Goal: Task Accomplishment & Management: Manage account settings

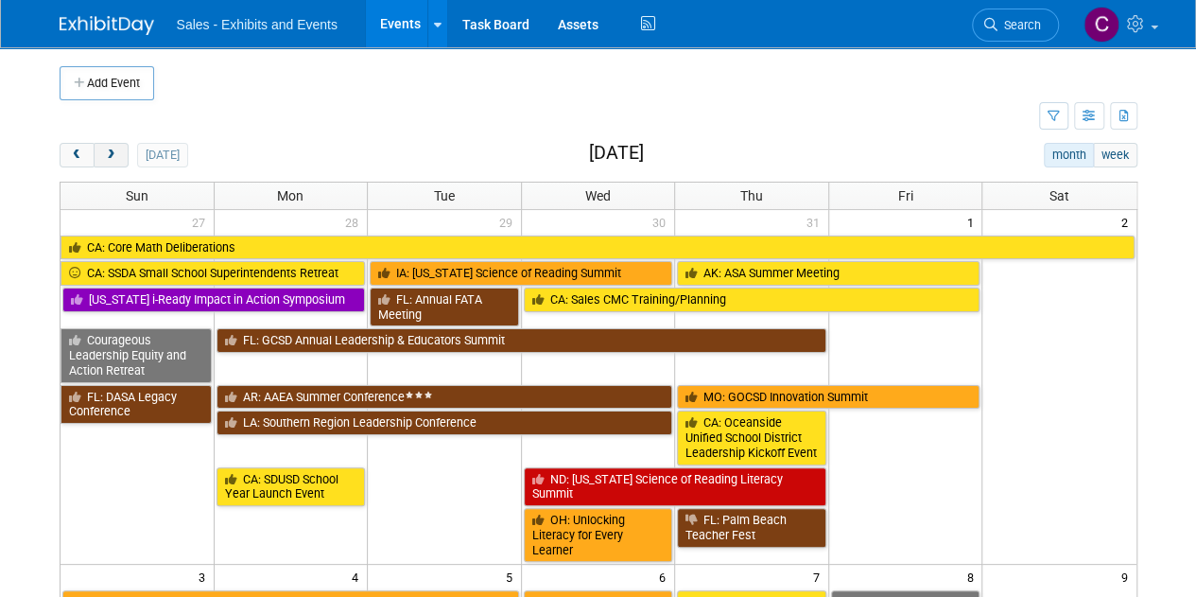
click at [113, 151] on span "next" at bounding box center [111, 155] width 14 height 12
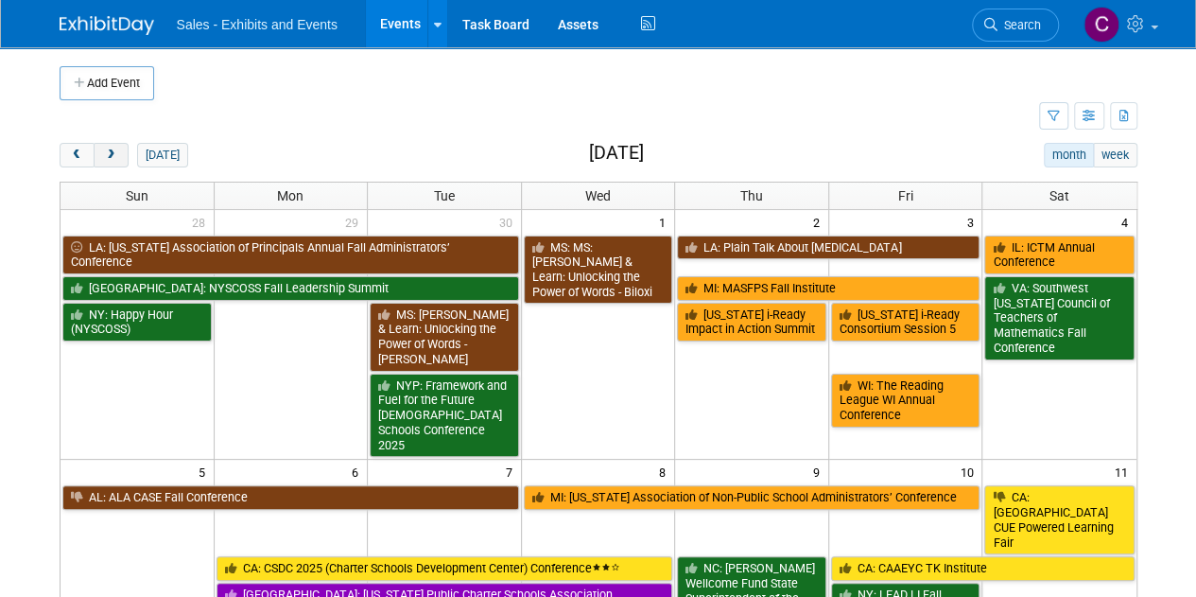
click at [115, 156] on span "next" at bounding box center [111, 155] width 14 height 12
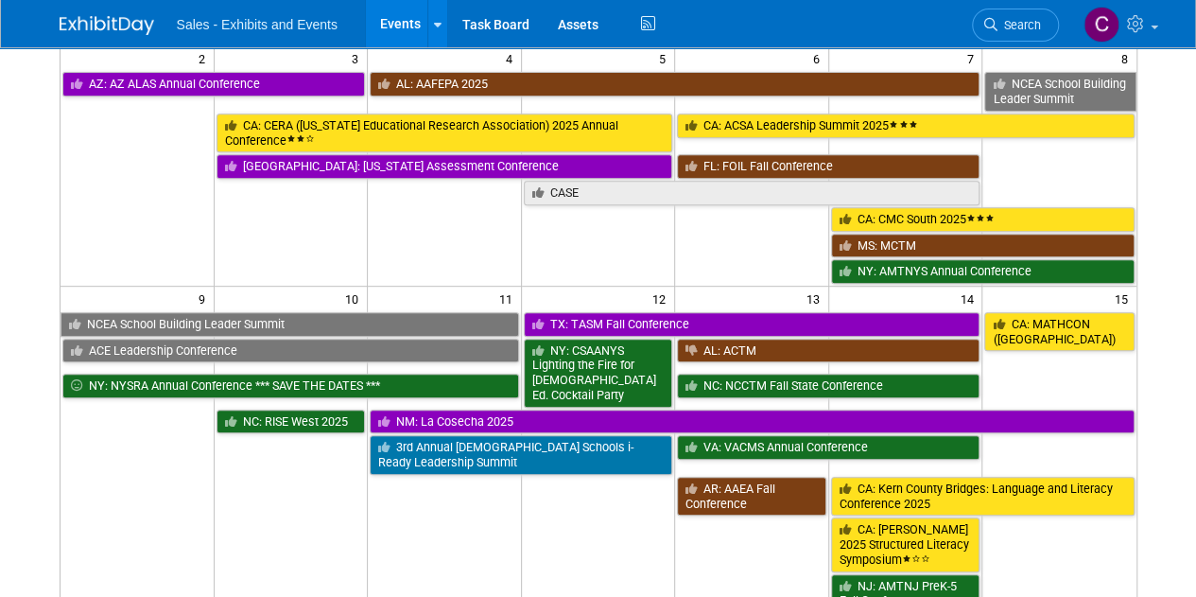
scroll to position [397, 0]
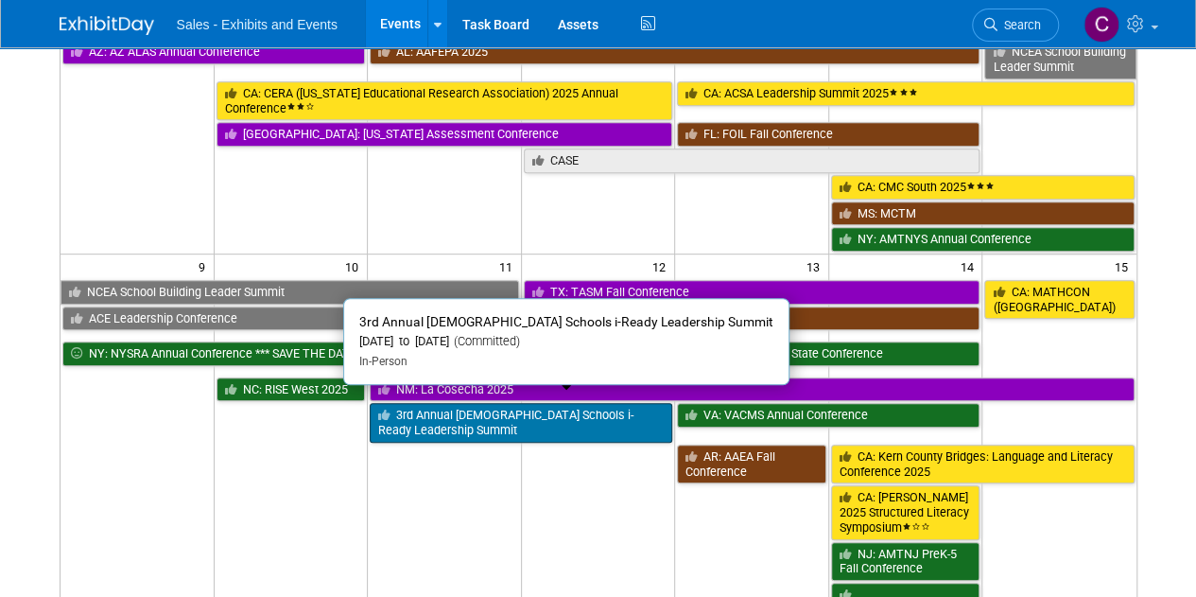
click at [471, 412] on link "3rd Annual [DEMOGRAPHIC_DATA] Schools i-Ready Leadership Summit" at bounding box center [521, 422] width 303 height 39
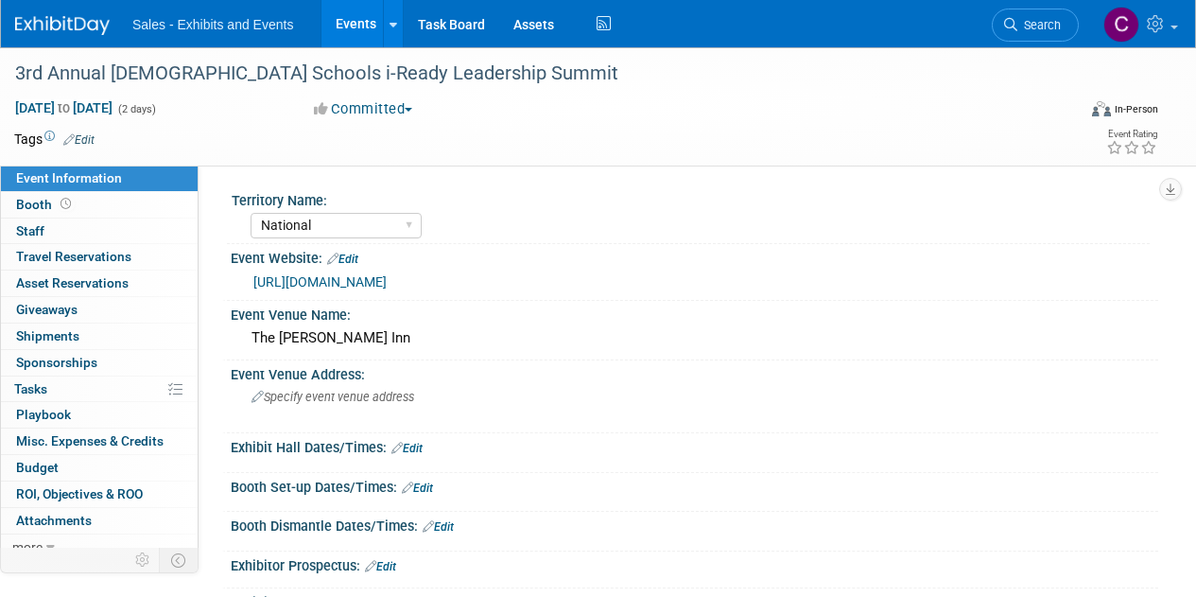
select select "National"
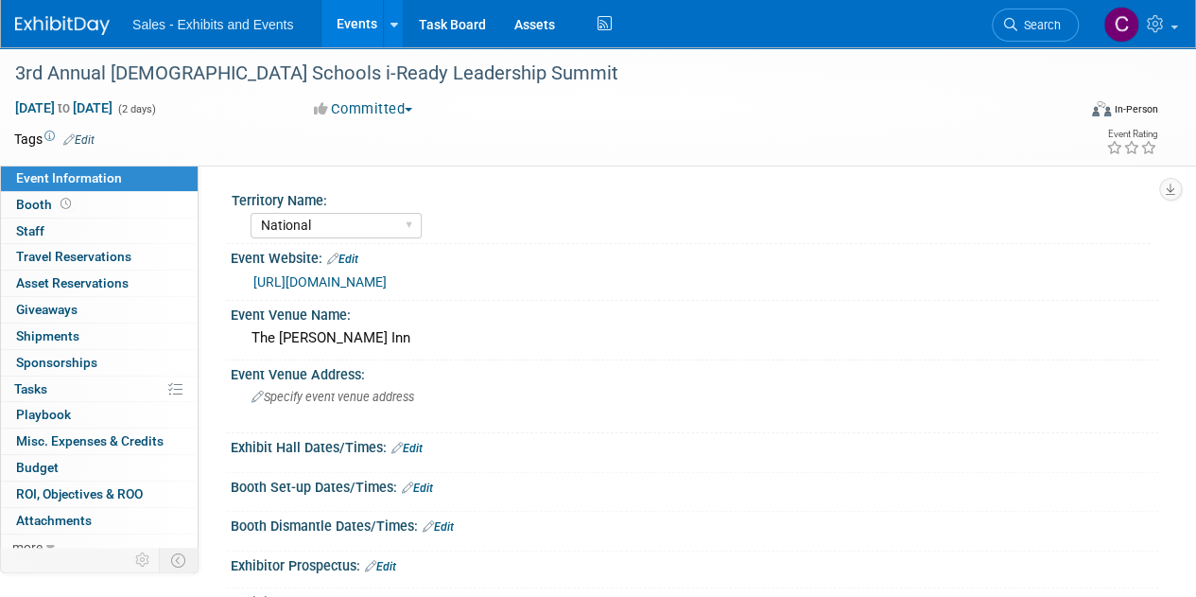
click at [342, 25] on link "Events" at bounding box center [355, 23] width 69 height 47
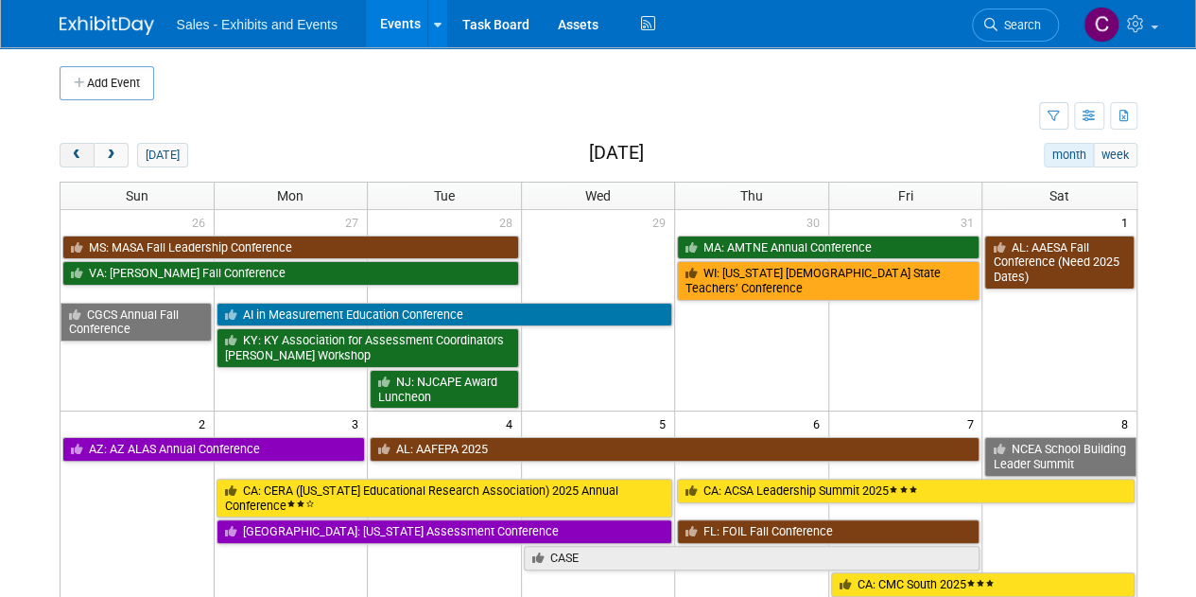
click at [66, 152] on button "prev" at bounding box center [77, 155] width 35 height 25
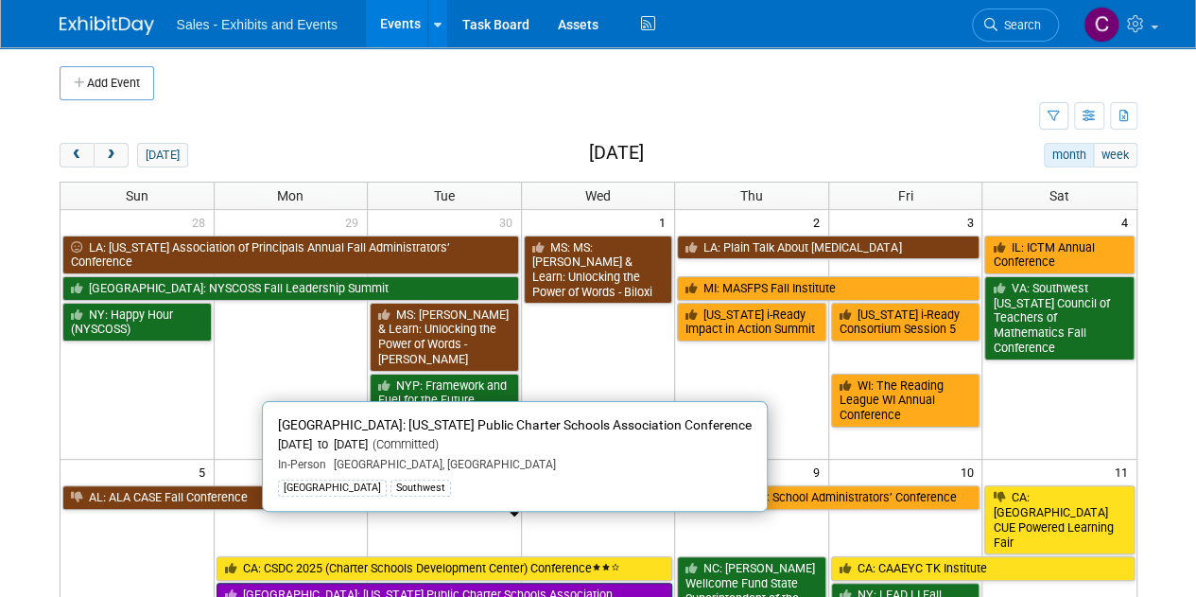
click at [414, 582] on link "[GEOGRAPHIC_DATA]: [US_STATE] Public Charter Schools Association Conference" at bounding box center [445, 601] width 457 height 39
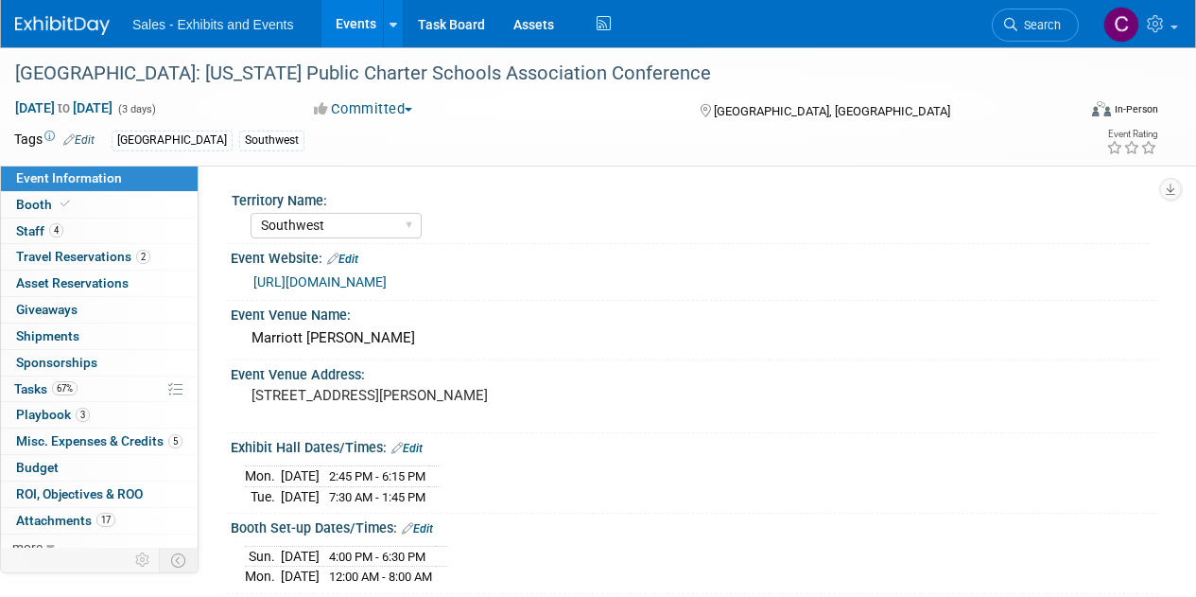
select select "Southwest"
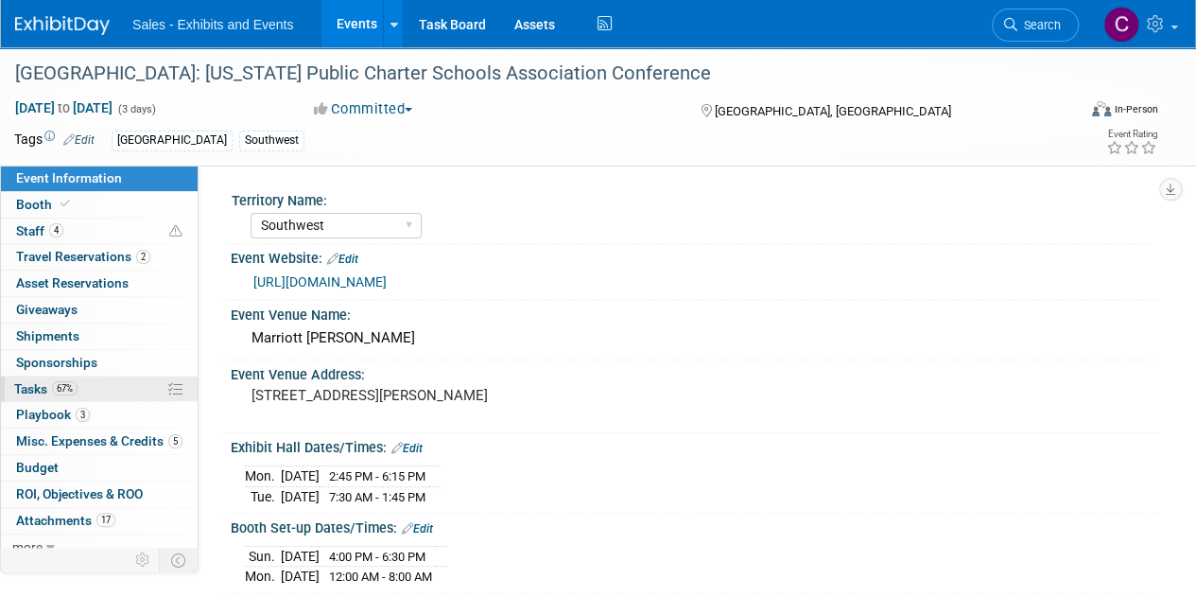
click at [35, 387] on span "Tasks 67%" at bounding box center [45, 388] width 63 height 15
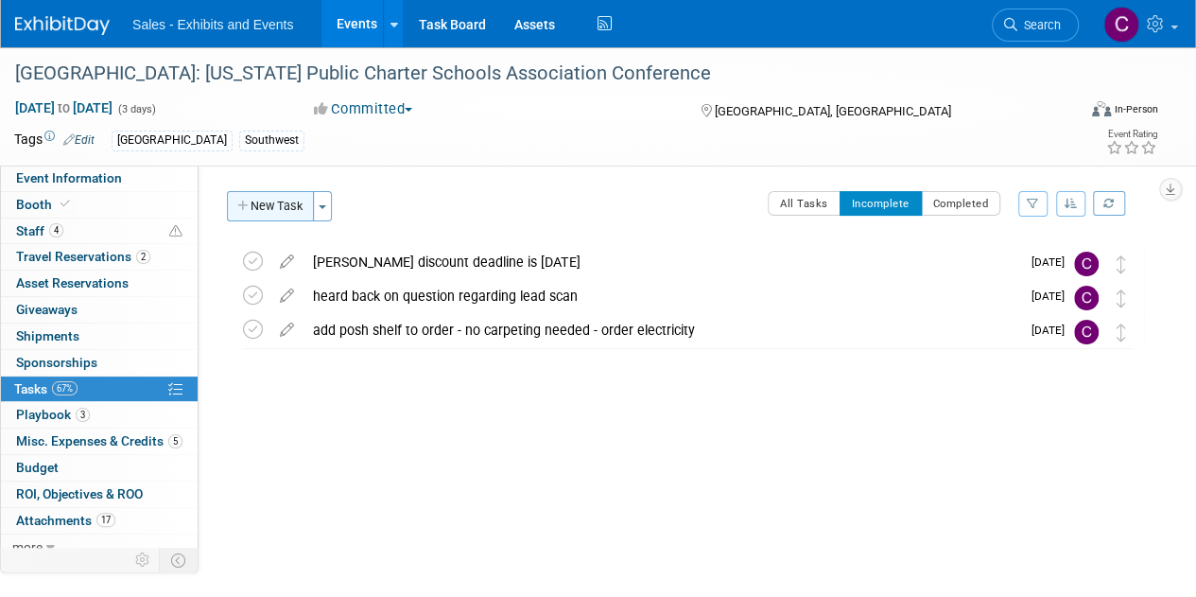
click at [257, 195] on button "New Task" at bounding box center [270, 206] width 87 height 30
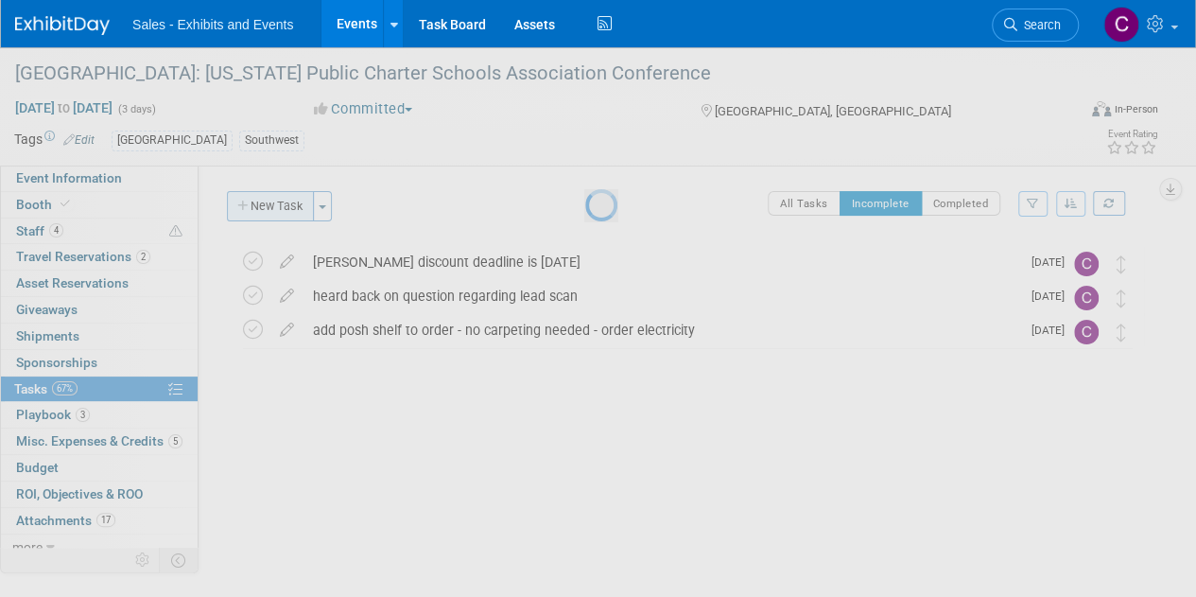
select select "7"
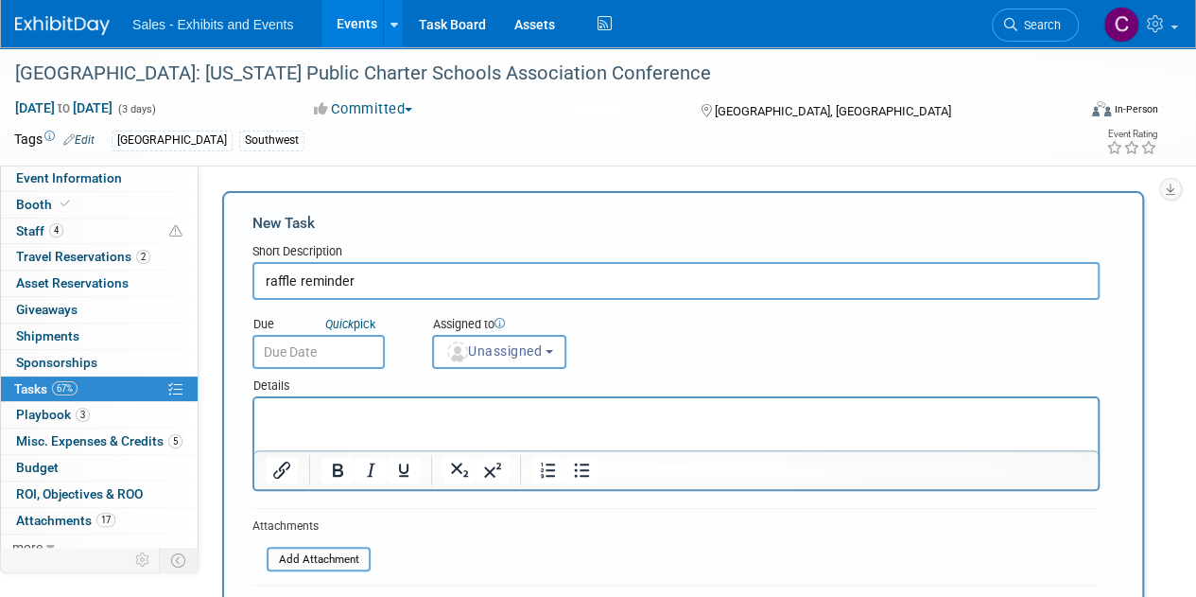
type input "raffle reminder"
click at [324, 358] on input "text" at bounding box center [318, 352] width 132 height 34
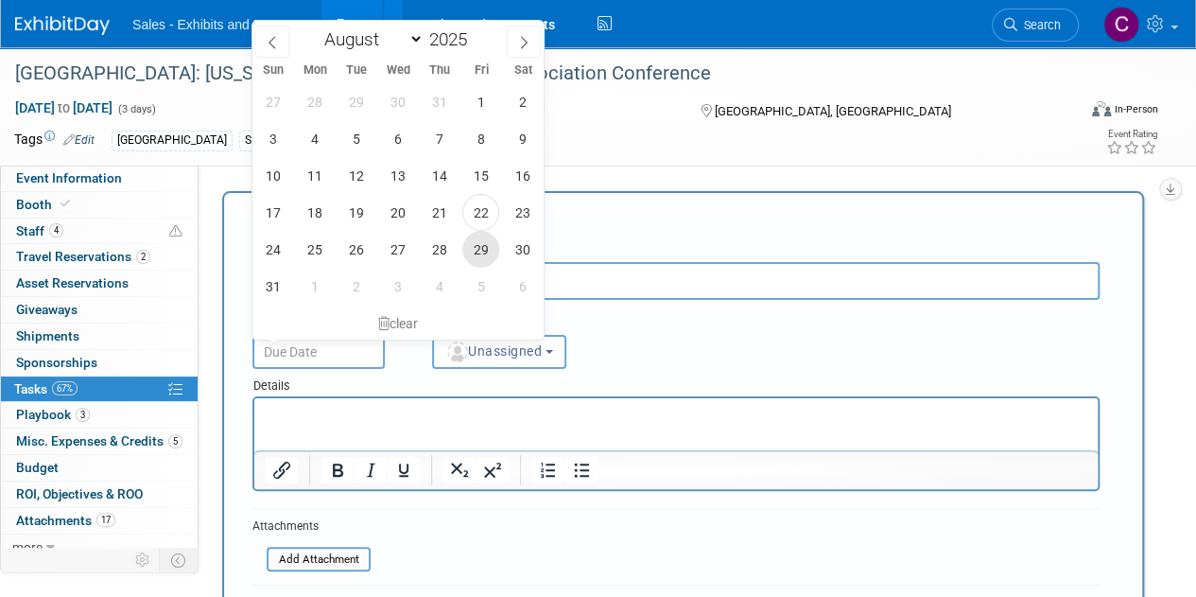
click at [475, 249] on span "29" at bounding box center [480, 249] width 37 height 37
type input "Aug 29, 2025"
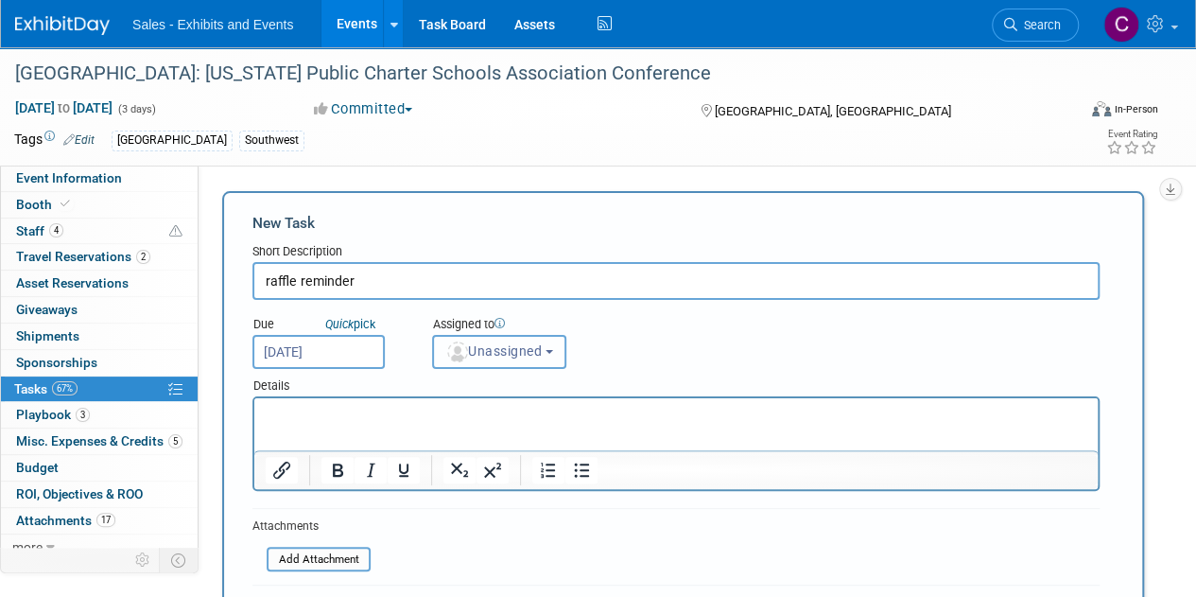
click at [503, 355] on span "Unassigned" at bounding box center [493, 350] width 96 height 15
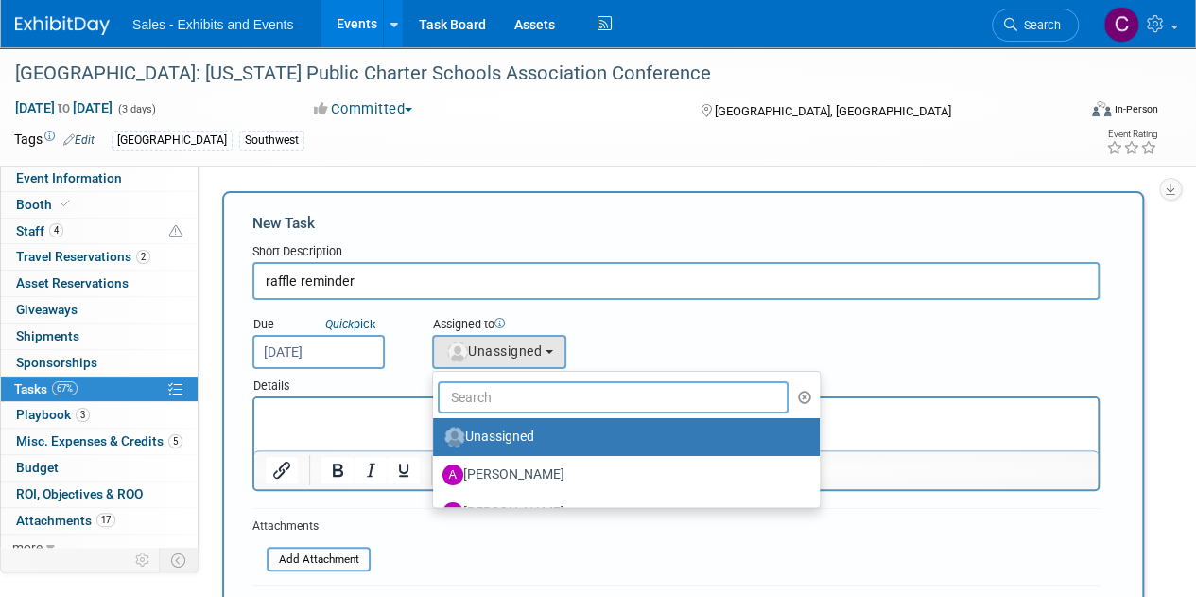
click at [545, 389] on input "text" at bounding box center [613, 397] width 351 height 32
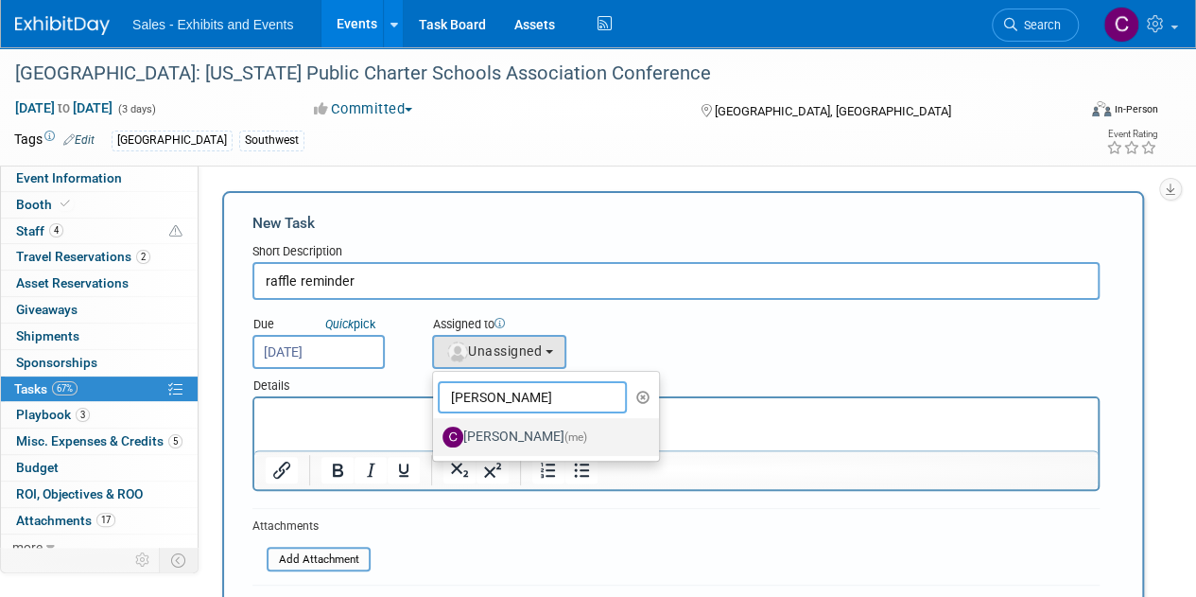
type input "christin"
click at [541, 438] on label "Christine Lurz (me)" at bounding box center [542, 437] width 198 height 30
click at [436, 438] on input "Christine Lurz (me)" at bounding box center [430, 434] width 12 height 12
select select "a9e3834d-668b-4315-a5d4-069993be606a"
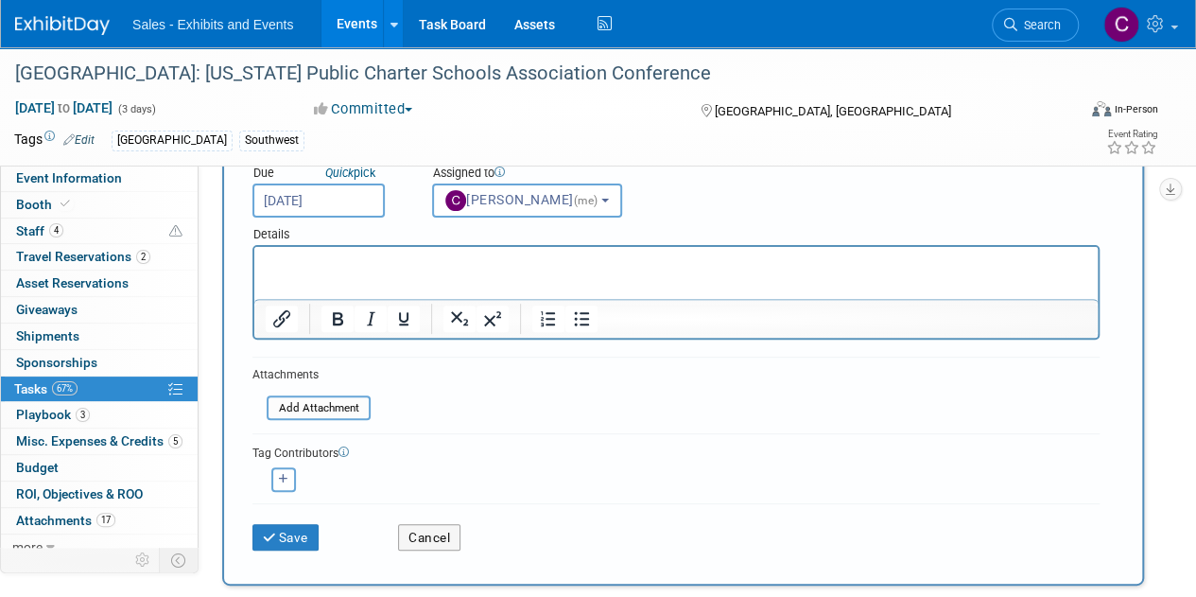
scroll to position [70, 0]
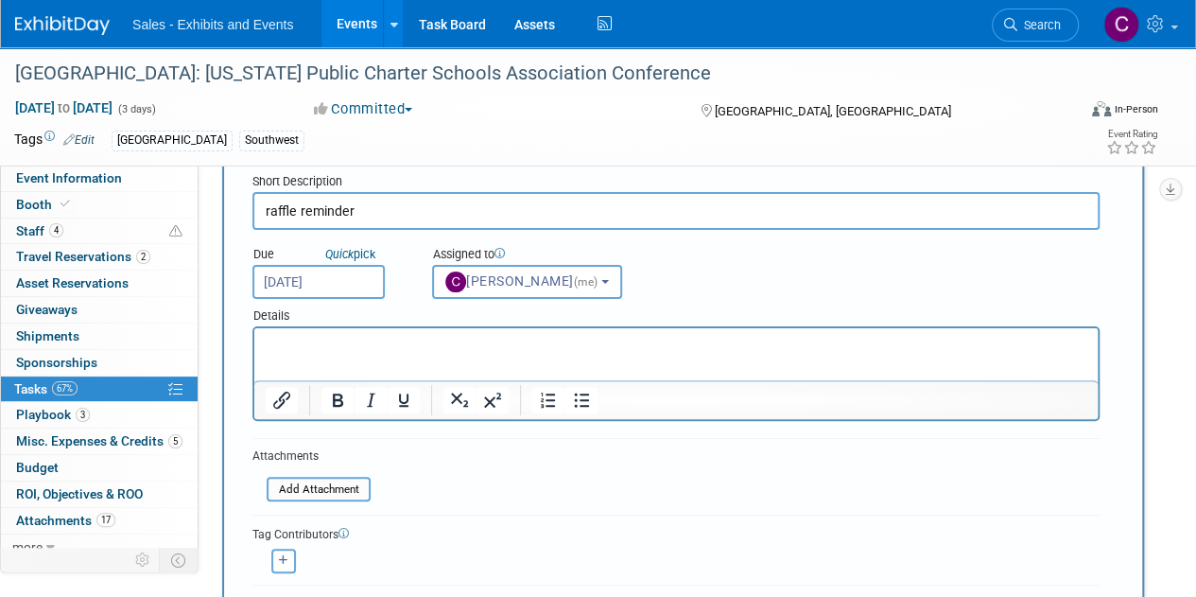
click at [314, 286] on input "Aug 29, 2025" at bounding box center [318, 282] width 132 height 34
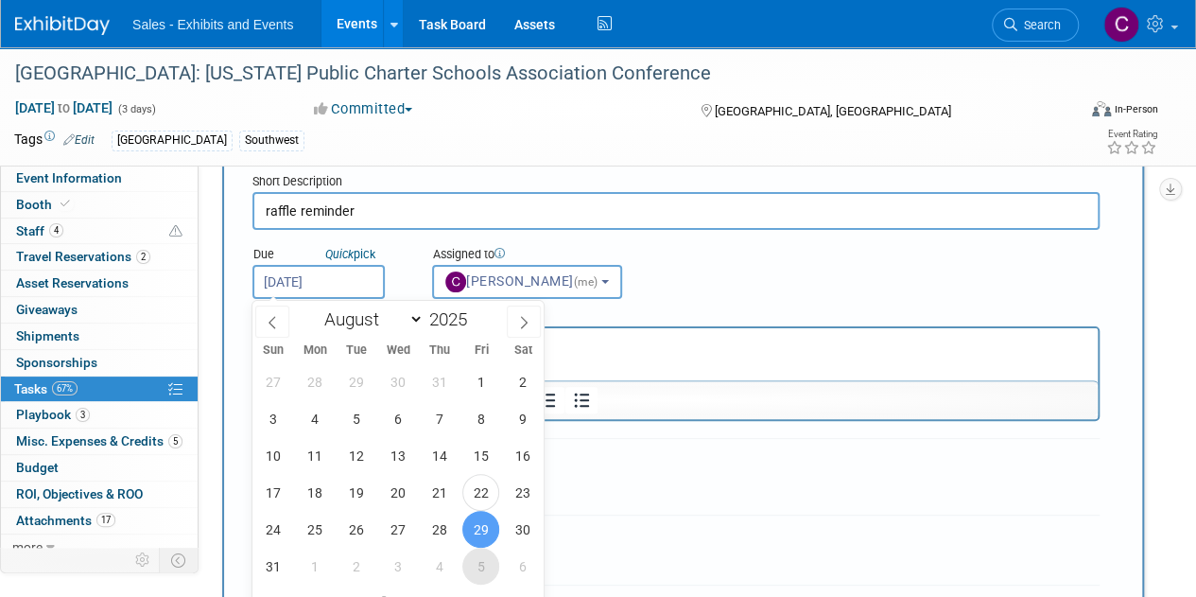
click at [478, 566] on span "5" at bounding box center [480, 565] width 37 height 37
type input "Sep 5, 2025"
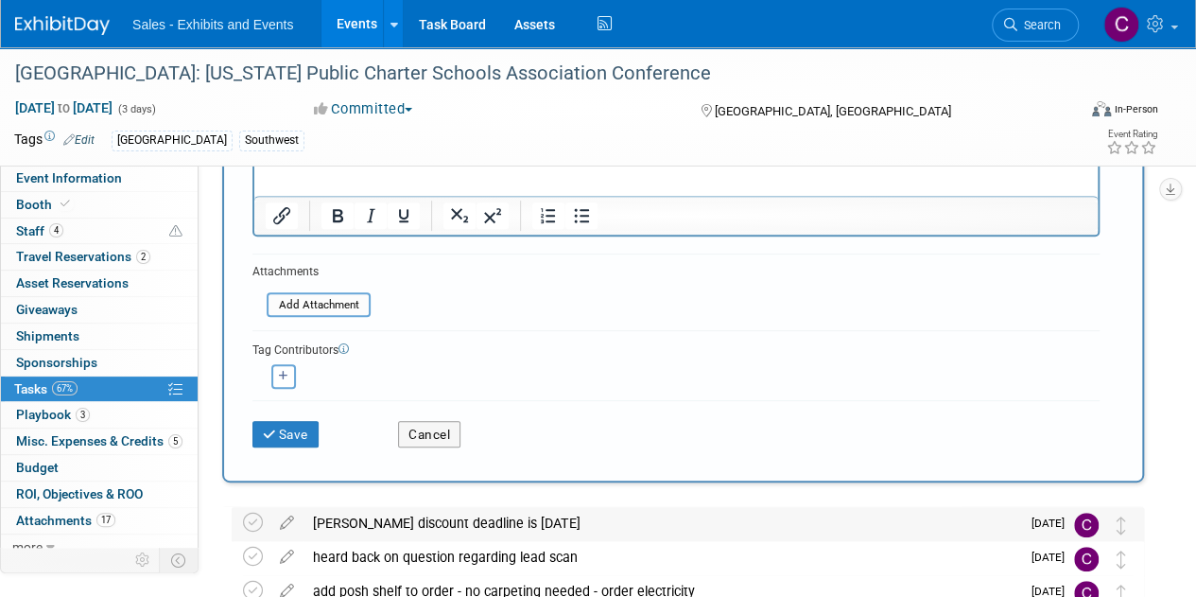
scroll to position [299, 0]
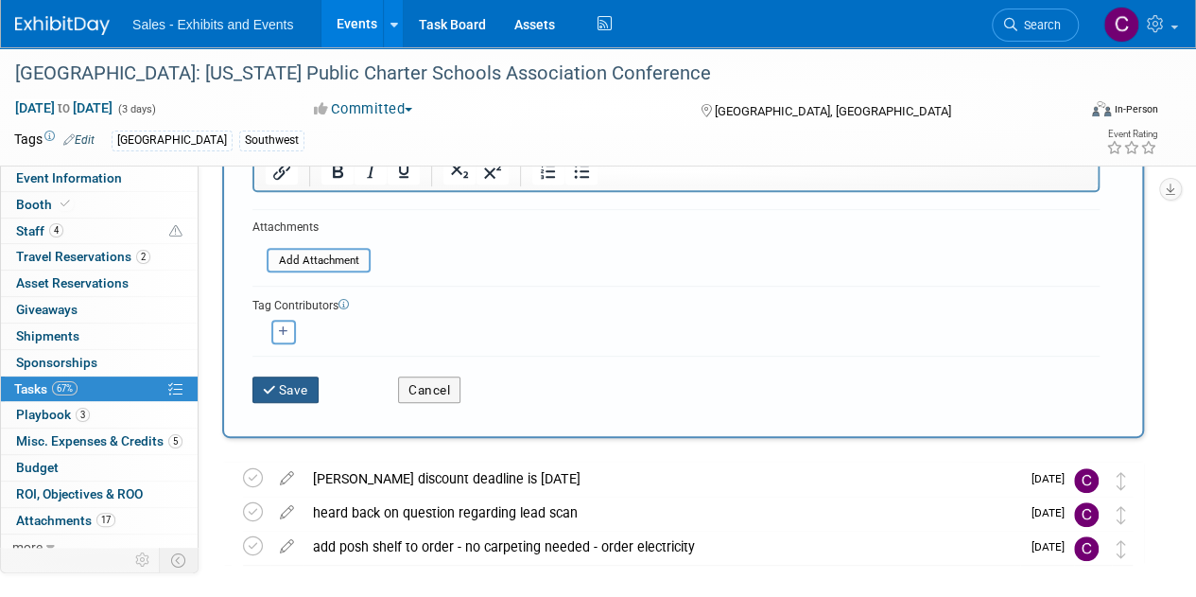
click at [288, 396] on button "Save" at bounding box center [285, 389] width 66 height 26
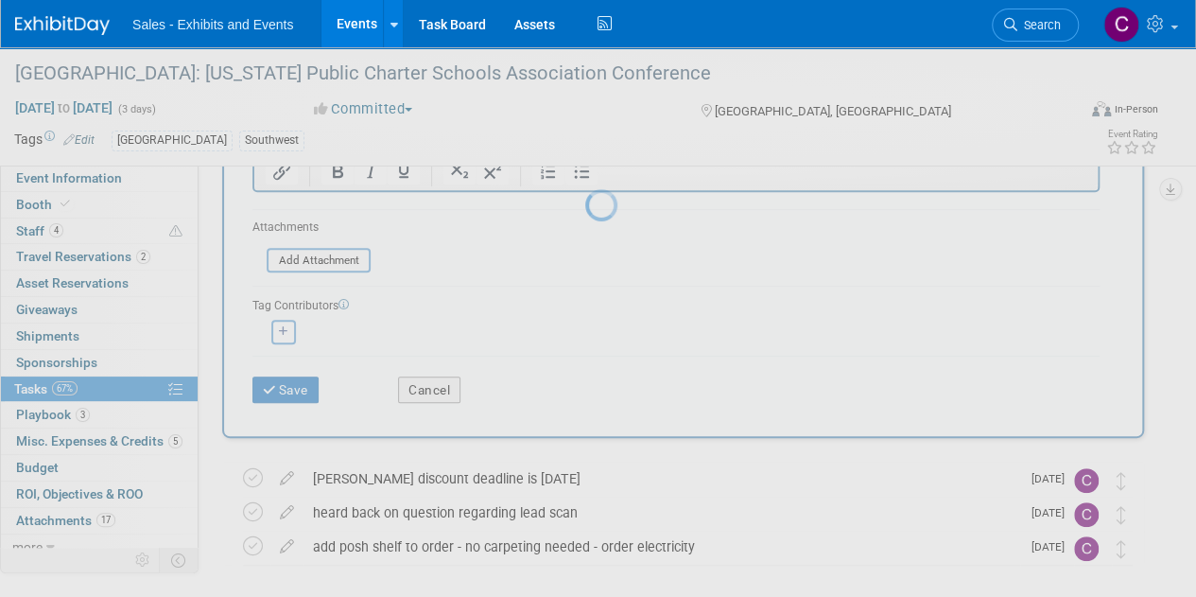
scroll to position [0, 0]
